Goal: Task Accomplishment & Management: Complete application form

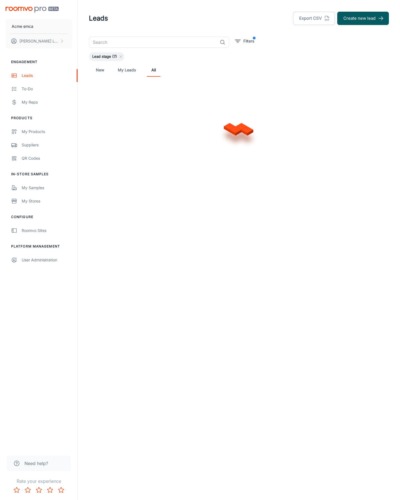
click at [363, 18] on button "Create new lead" at bounding box center [363, 18] width 52 height 13
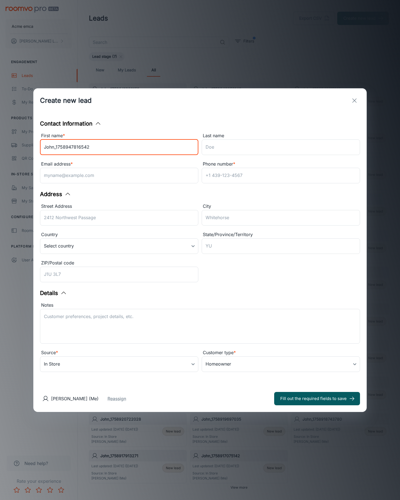
type input "John_1758947816542"
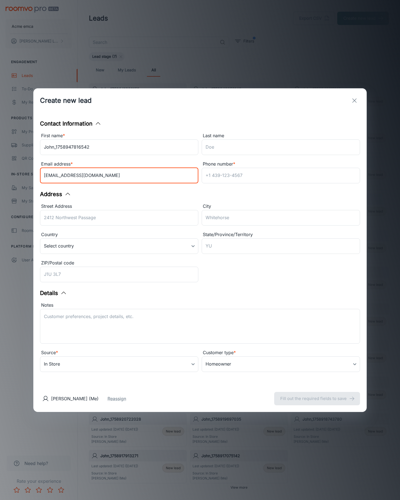
type input "[EMAIL_ADDRESS][DOMAIN_NAME]"
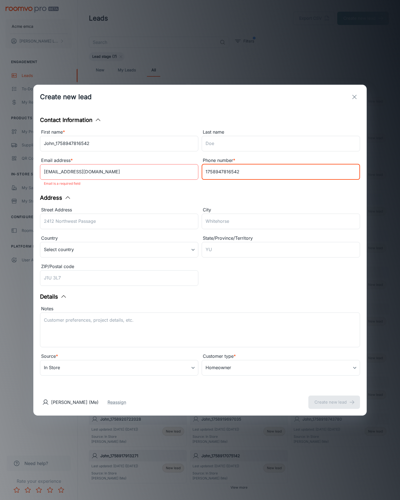
type input "1758947816542"
click at [334, 399] on button "Create new lead" at bounding box center [335, 402] width 52 height 13
